Goal: Task Accomplishment & Management: Manage account settings

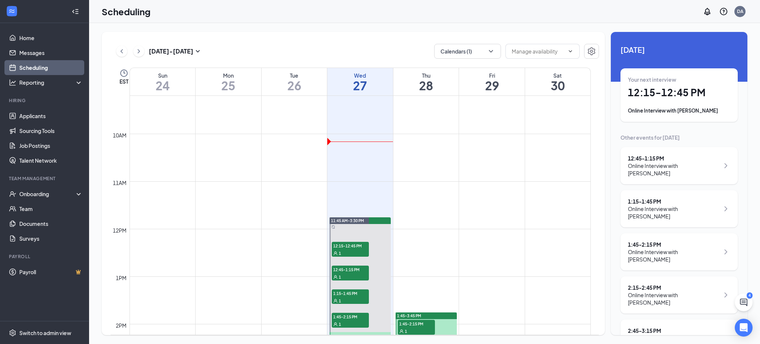
scroll to position [438, 0]
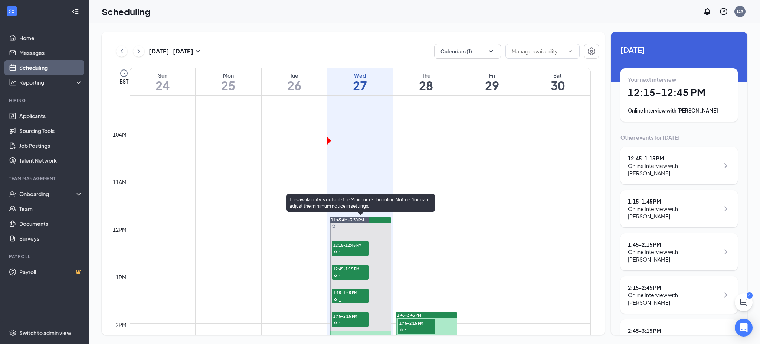
click at [362, 247] on span "12:15-12:45 PM" at bounding box center [350, 244] width 37 height 7
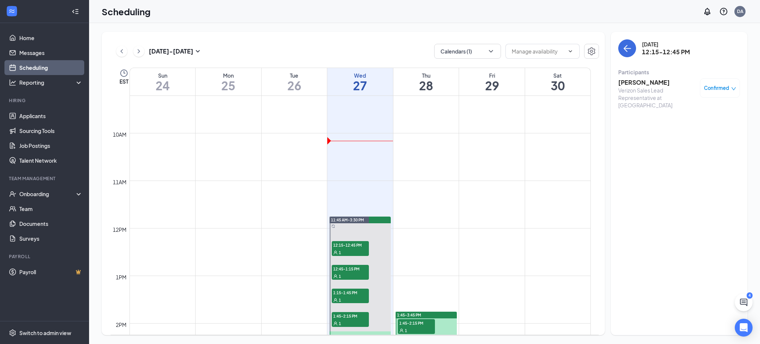
click at [638, 83] on h3 "[PERSON_NAME]" at bounding box center [657, 82] width 78 height 8
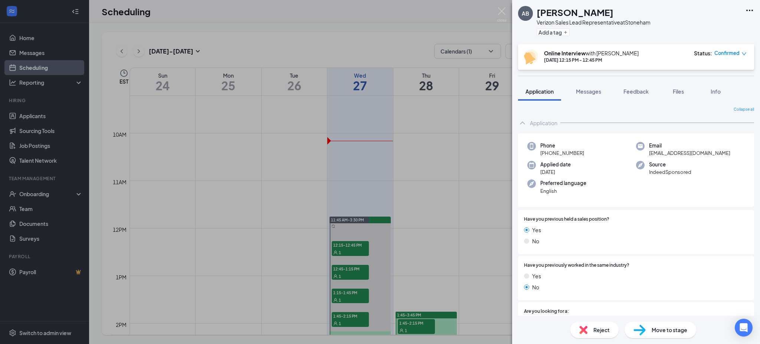
click at [351, 276] on div "AB [PERSON_NAME] Verizon Sales Lead Representative at [GEOGRAPHIC_DATA] Add a t…" at bounding box center [380, 172] width 760 height 344
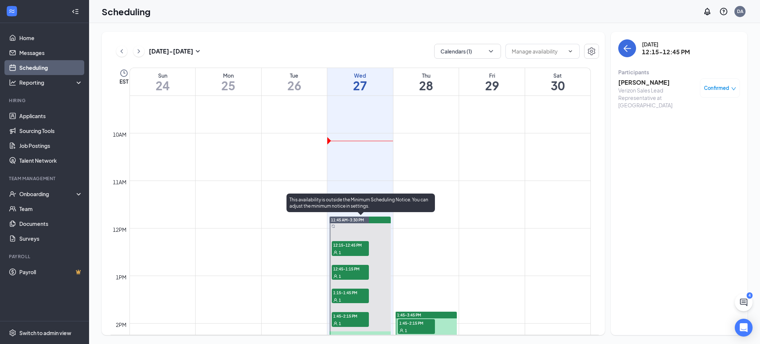
click at [351, 276] on div "1" at bounding box center [350, 275] width 37 height 7
click at [351, 294] on span "1:15-1:45 PM" at bounding box center [350, 291] width 37 height 7
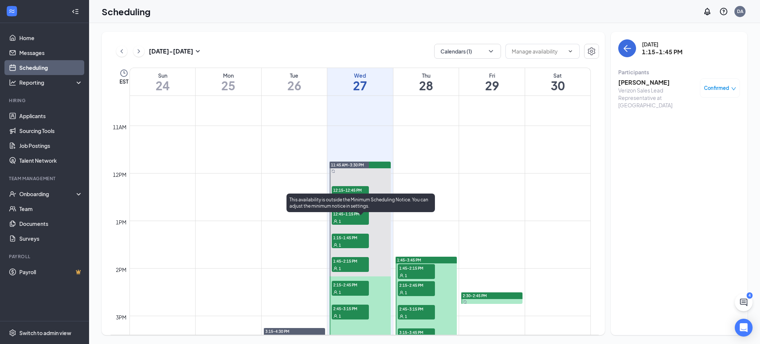
scroll to position [508, 0]
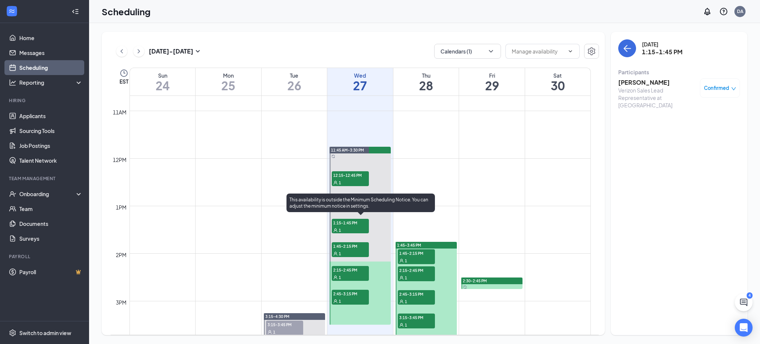
click at [354, 250] on div "1" at bounding box center [350, 252] width 37 height 7
click at [356, 226] on div "1" at bounding box center [350, 229] width 37 height 7
click at [359, 220] on span "1:15-1:45 PM" at bounding box center [350, 222] width 37 height 7
click at [357, 248] on span "1:45-2:15 PM" at bounding box center [350, 245] width 37 height 7
click at [358, 273] on div "1" at bounding box center [350, 276] width 37 height 7
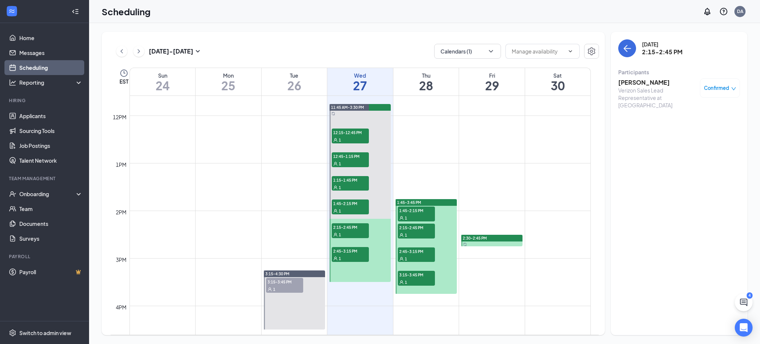
scroll to position [547, 0]
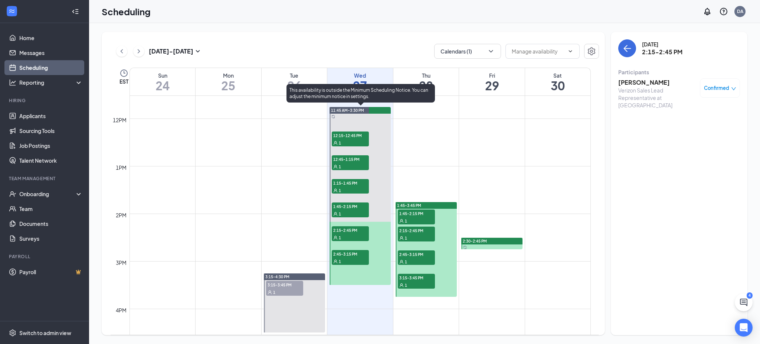
click at [358, 257] on span "2:45-3:15 PM" at bounding box center [350, 253] width 37 height 7
click at [359, 230] on span "2:15-2:45 PM" at bounding box center [350, 229] width 37 height 7
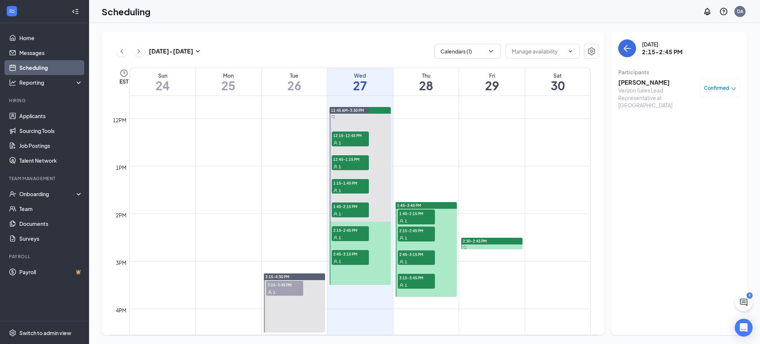
click at [630, 83] on h3 "[PERSON_NAME]" at bounding box center [657, 82] width 78 height 8
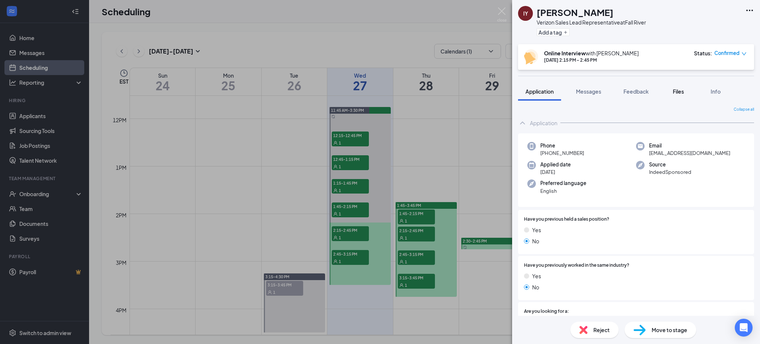
click at [674, 89] on span "Files" at bounding box center [678, 91] width 11 height 7
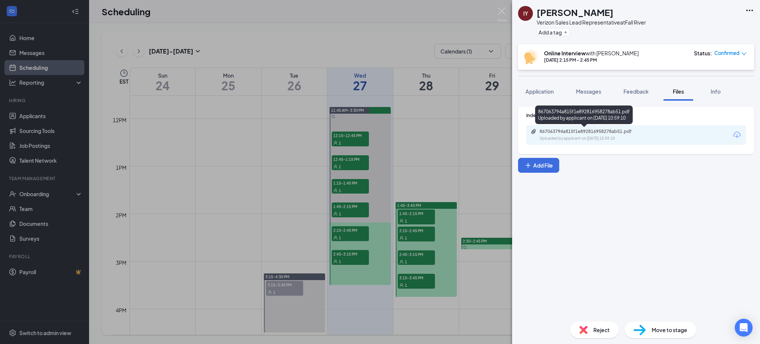
click at [598, 140] on div "Uploaded by applicant on [DATE] 10:59:10" at bounding box center [595, 138] width 111 height 6
click at [348, 255] on div "IY [PERSON_NAME] Sales Lead Representative at [GEOGRAPHIC_DATA] Add a tag Onlin…" at bounding box center [380, 172] width 760 height 344
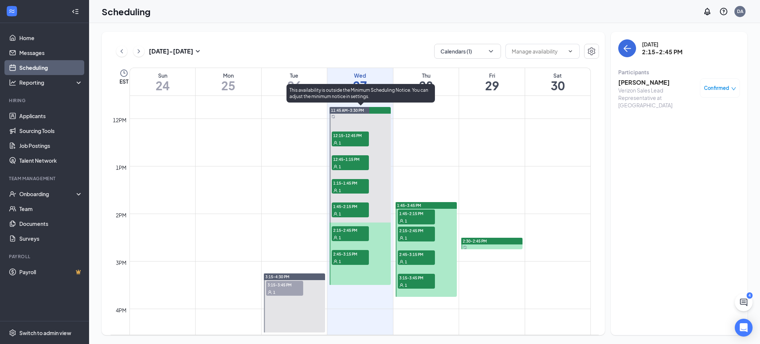
click at [348, 255] on span "2:45-3:15 PM" at bounding box center [350, 253] width 37 height 7
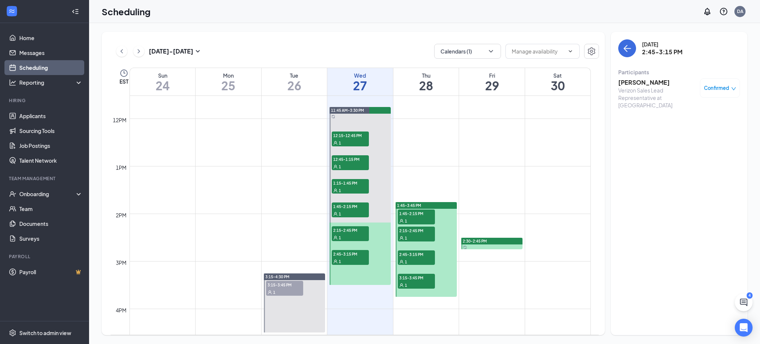
click at [650, 84] on h3 "[PERSON_NAME]" at bounding box center [657, 82] width 78 height 8
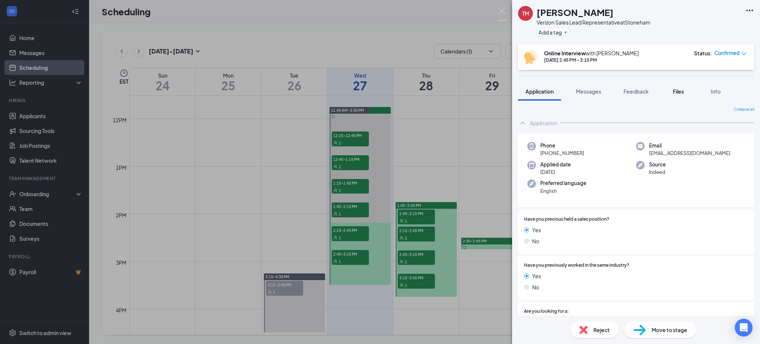
click at [683, 95] on button "Files" at bounding box center [679, 91] width 30 height 19
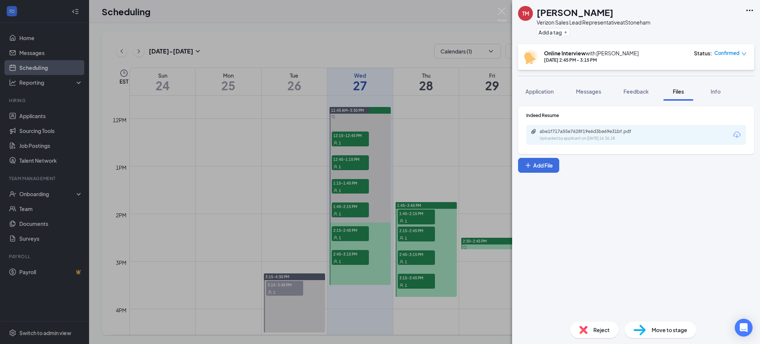
click at [573, 127] on div "abe1f717a55e7628f19e6d3be69e31bf.pdf Uploaded by applicant on [DATE] 16:36:18" at bounding box center [636, 135] width 220 height 20
click at [575, 131] on div "abe1f717a55e7628f19e6d3be69e31bf.pdf" at bounding box center [592, 131] width 104 height 6
